Goal: Find specific page/section: Find specific page/section

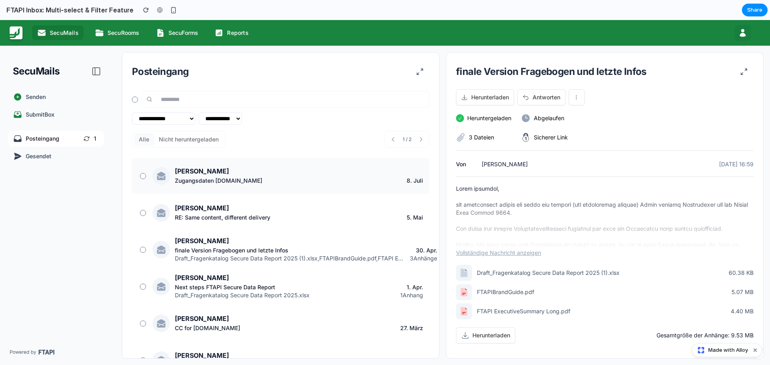
click at [192, 172] on span "[PERSON_NAME]" at bounding box center [202, 171] width 54 height 8
click at [145, 176] on div at bounding box center [143, 176] width 6 height 6
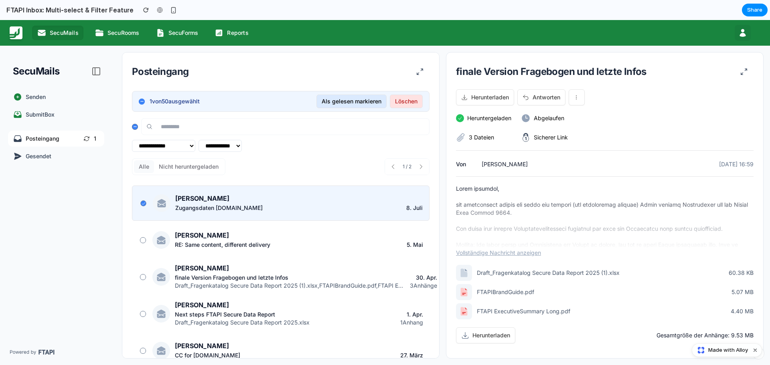
click at [141, 205] on icon at bounding box center [143, 203] width 4 height 4
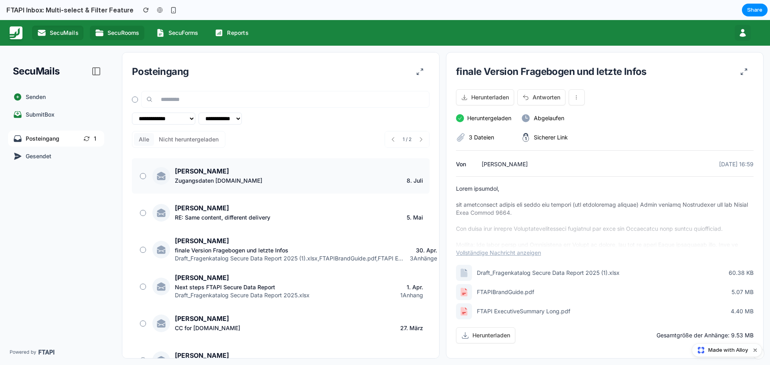
click at [102, 32] on icon at bounding box center [99, 32] width 9 height 9
click at [168, 32] on link "SecuForms" at bounding box center [177, 33] width 53 height 14
click at [192, 32] on span "SecuForms" at bounding box center [183, 33] width 30 height 8
